Goal: Task Accomplishment & Management: Use online tool/utility

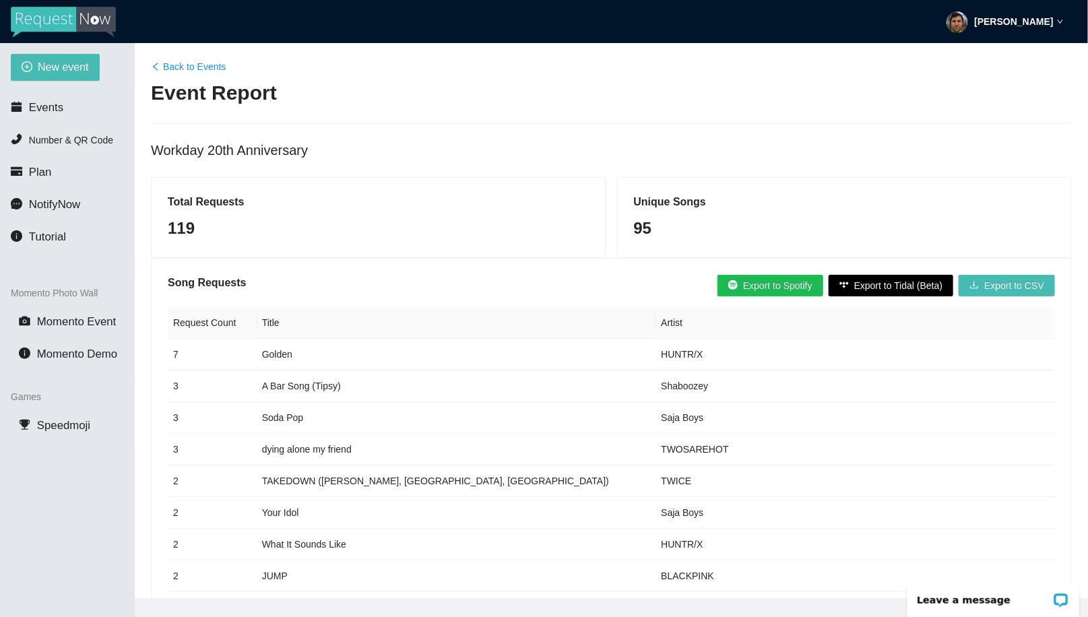
click at [754, 284] on span "Export to Spotify" at bounding box center [777, 285] width 69 height 15
